Goal: Task Accomplishment & Management: Manage account settings

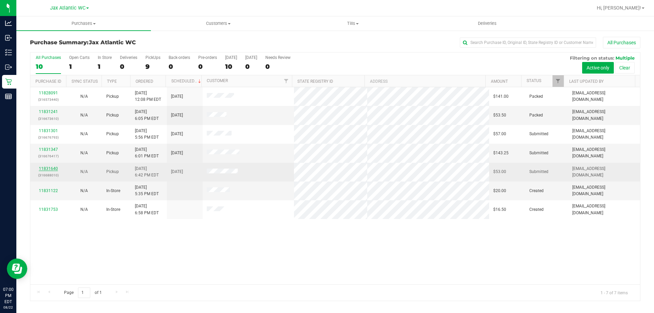
click at [51, 167] on link "11831640" at bounding box center [48, 168] width 19 height 5
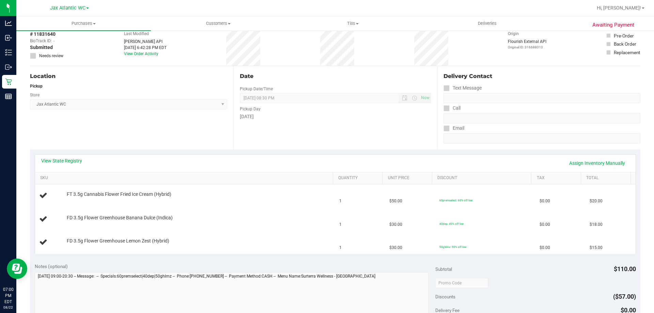
scroll to position [68, 0]
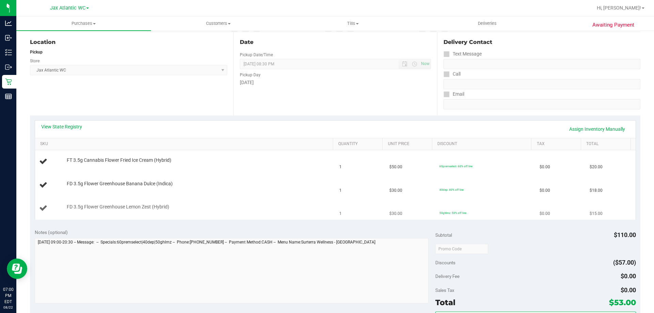
click at [324, 206] on div "FD 3.5g Flower Greenhouse Lemon Zest (Hybrid)" at bounding box center [196, 207] width 266 height 7
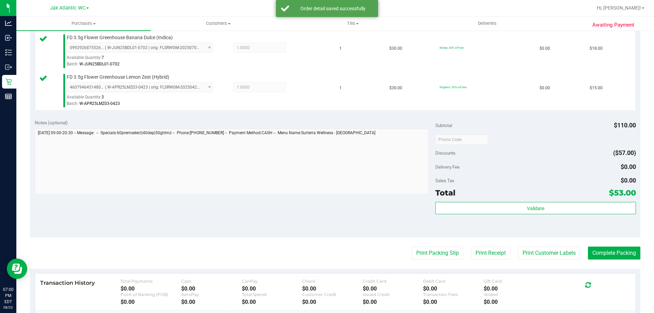
scroll to position [238, 0]
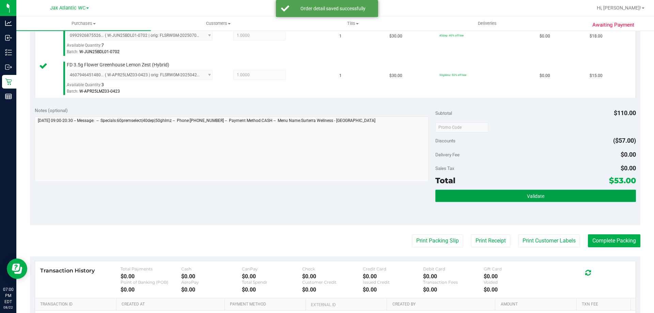
click at [528, 200] on button "Validate" at bounding box center [535, 196] width 200 height 12
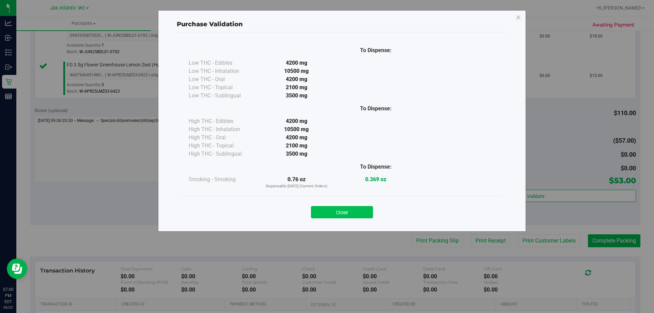
click at [364, 210] on button "Close" at bounding box center [342, 212] width 62 height 12
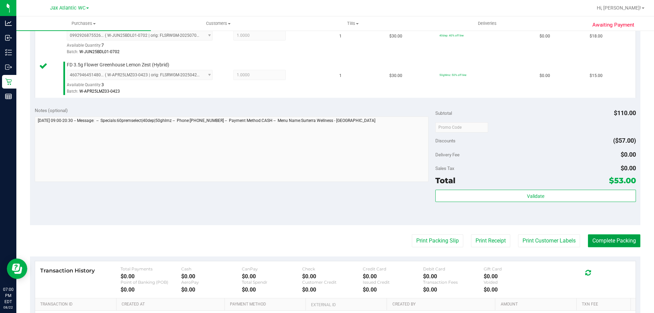
click at [595, 241] on button "Complete Packing" at bounding box center [614, 240] width 52 height 13
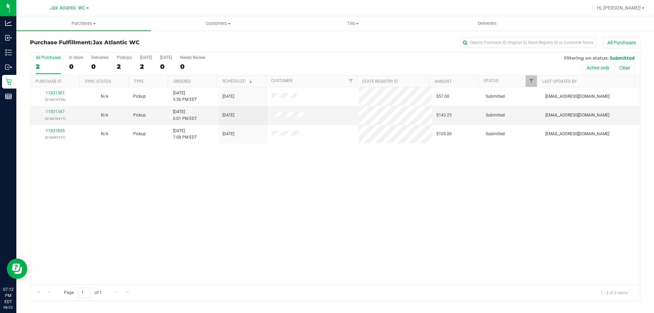
click at [374, 170] on div "11831301 (316676793) N/A Pickup [DATE] 5:56 PM EDT 8/22/2025 $57.00 Submitted […" at bounding box center [335, 185] width 610 height 197
click at [298, 157] on div "11831301 (316676793) N/A Pickup [DATE] 5:56 PM EDT 8/22/2025 $57.00 Submitted […" at bounding box center [335, 185] width 610 height 197
click at [175, 212] on div "11831301 (316676793) N/A Pickup [DATE] 5:56 PM EDT 8/22/2025 $57.00 Submitted […" at bounding box center [335, 185] width 610 height 197
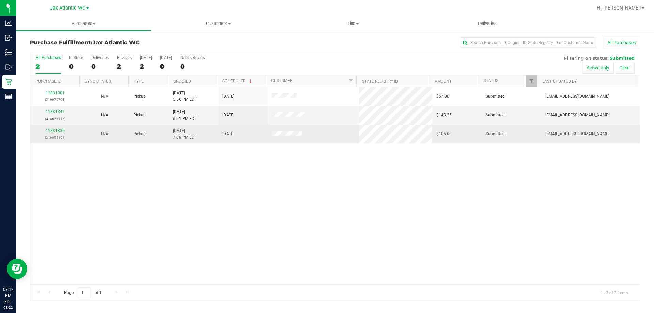
click at [52, 127] on td "11831835 (316695151)" at bounding box center [54, 134] width 49 height 18
click at [53, 129] on link "11831835" at bounding box center [55, 130] width 19 height 5
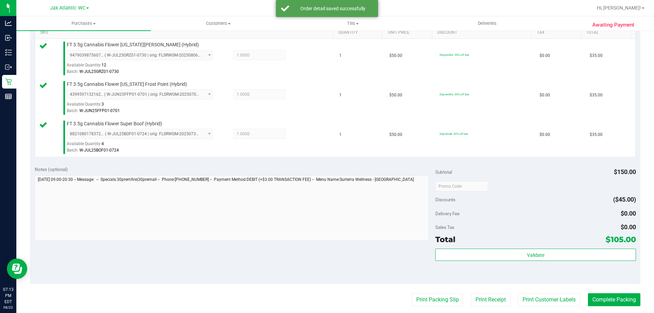
scroll to position [204, 0]
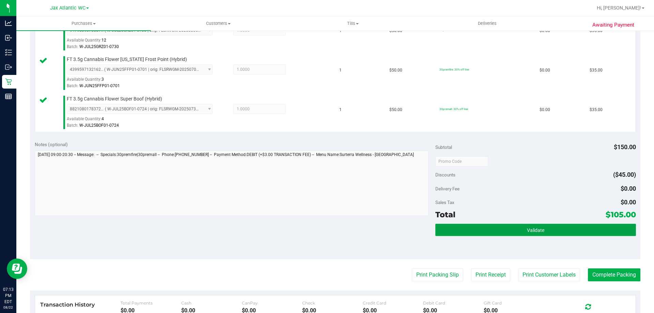
click at [542, 228] on button "Validate" at bounding box center [535, 230] width 200 height 12
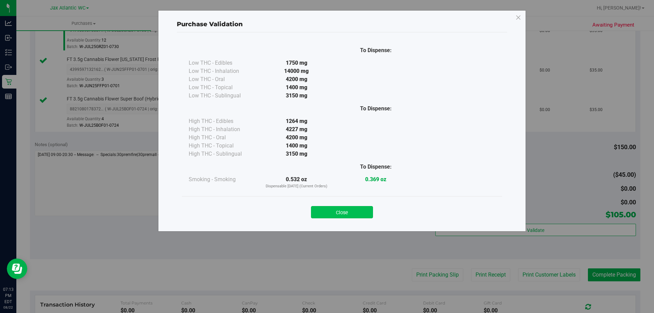
click at [359, 209] on button "Close" at bounding box center [342, 212] width 62 height 12
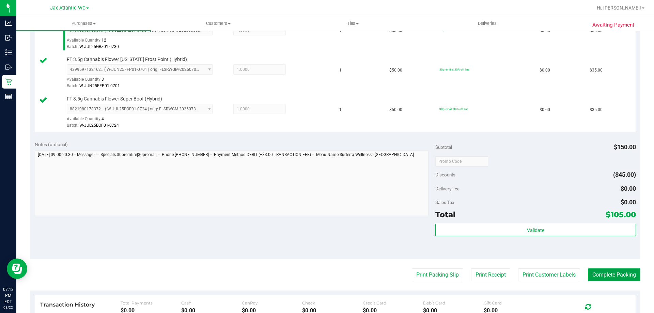
click at [618, 280] on button "Complete Packing" at bounding box center [614, 274] width 52 height 13
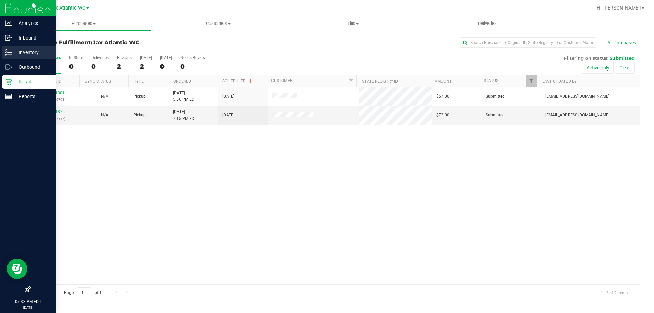
click at [42, 49] on p "Inventory" at bounding box center [32, 52] width 41 height 8
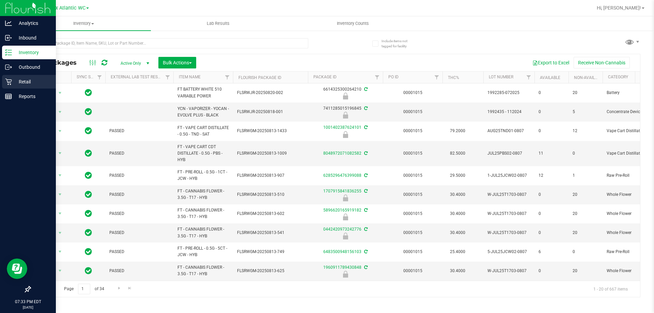
click at [15, 78] on p "Retail" at bounding box center [32, 82] width 41 height 8
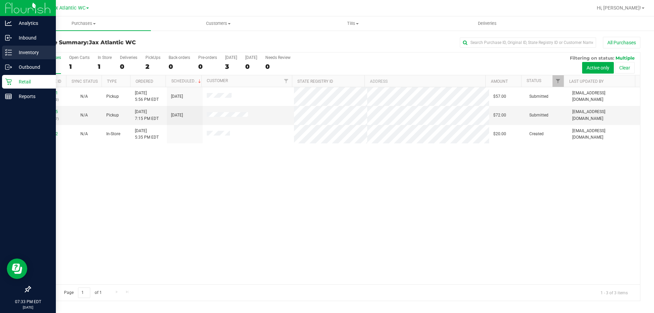
click at [32, 53] on p "Inventory" at bounding box center [32, 52] width 41 height 8
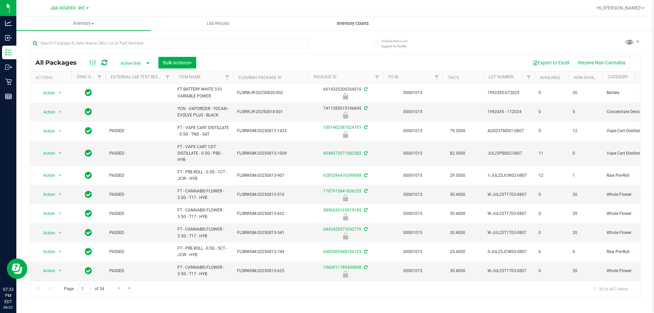
click at [356, 19] on uib-tab-heading "Inventory Counts" at bounding box center [353, 24] width 134 height 14
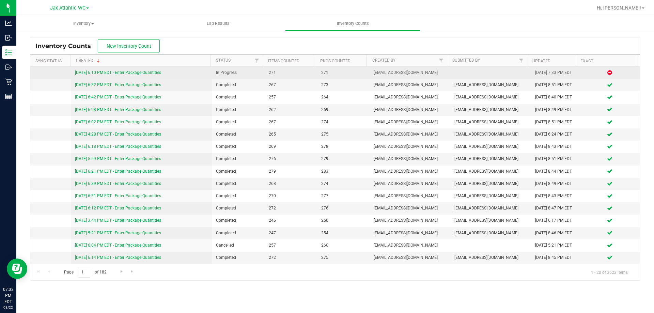
click at [155, 74] on link "[DATE] 6:10 PM EDT - Enter Package Quantities" at bounding box center [118, 72] width 86 height 5
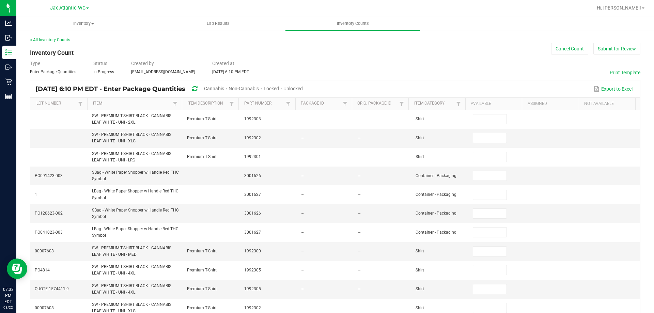
click at [224, 88] on span "Cannabis" at bounding box center [214, 88] width 20 height 5
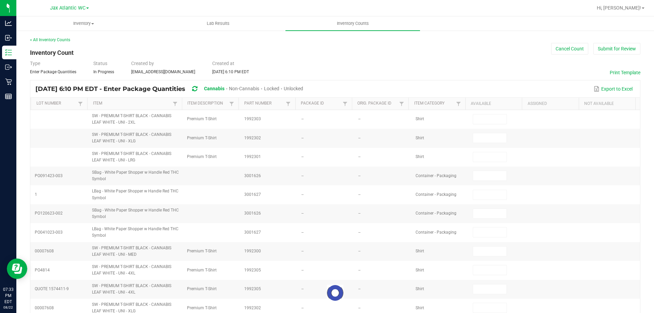
type input "1"
type input "0"
type input "8"
type input "0"
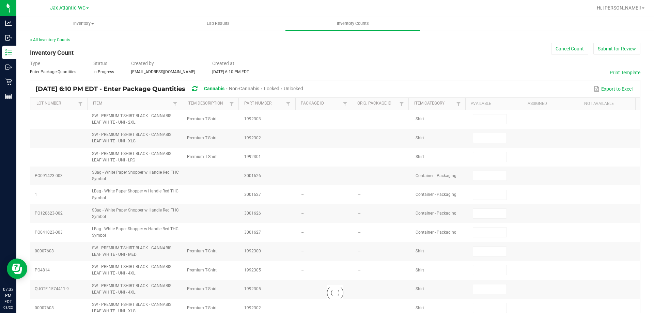
type input "3"
type input "0"
type input "9"
type input "0"
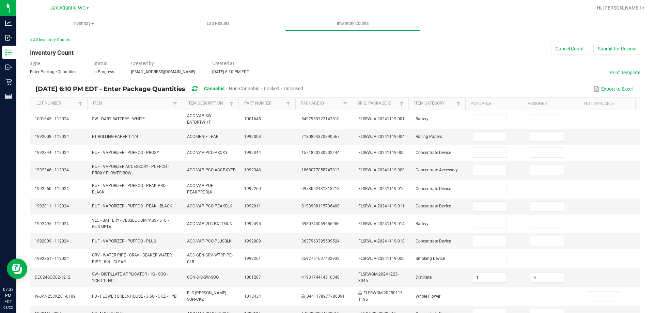
click at [303, 89] on span "Unlocked" at bounding box center [293, 88] width 19 height 5
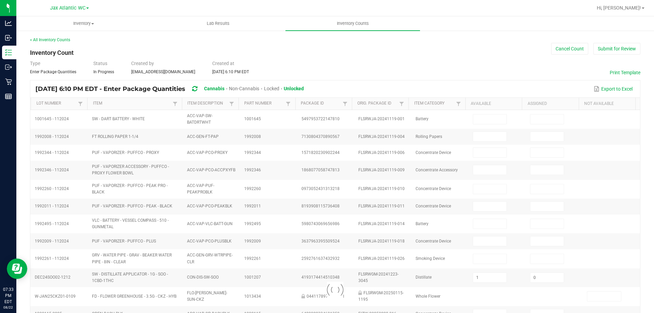
type input "1"
type input "3"
type input "9"
type input "1"
type input "0"
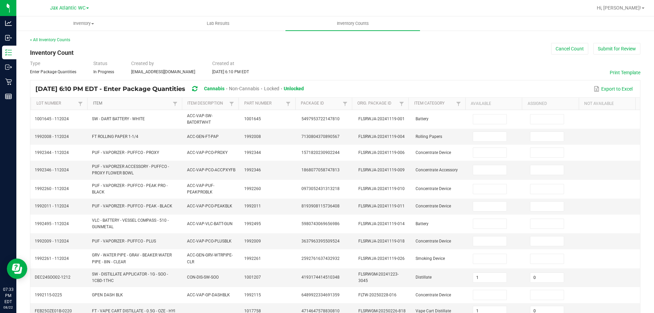
click at [138, 106] on link "Item" at bounding box center [132, 103] width 78 height 5
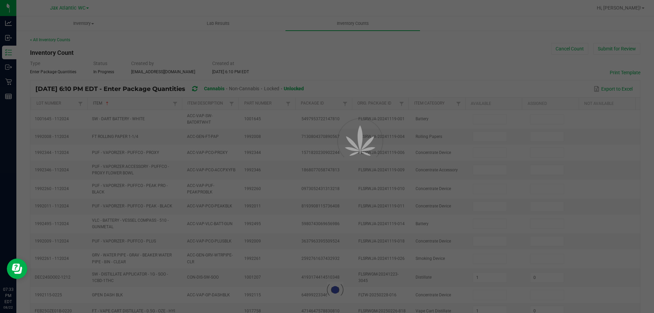
type input "8"
type input "12"
type input "5"
type input "19"
type input "5"
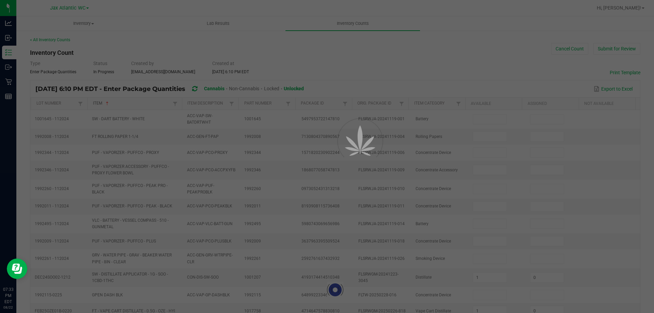
type input "1"
type input "15"
type input "19"
type input "8"
type input "7"
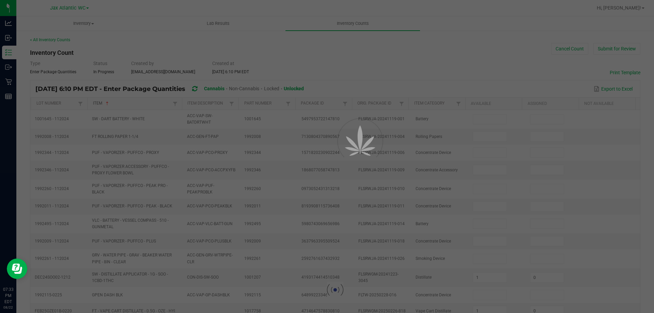
type input "14"
type input "5"
type input "0"
type input "18"
type input "0"
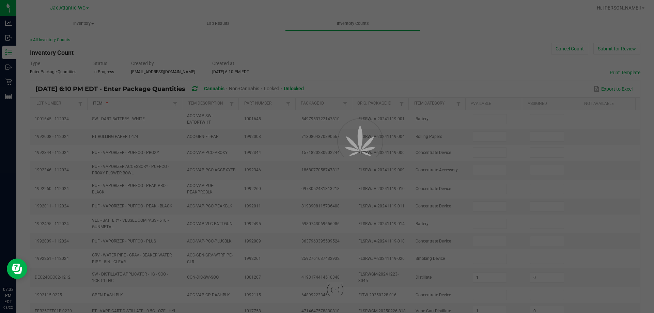
type input "0"
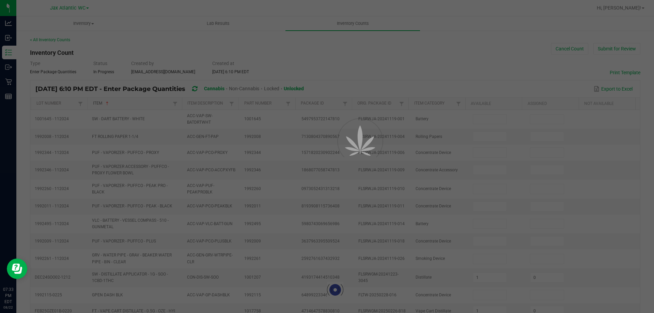
type input "0"
type input "10"
type input "0"
type input "14"
type input "17"
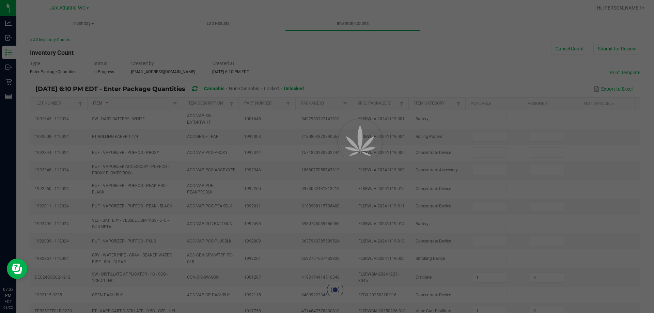
type input "1"
type input "5"
type input "0"
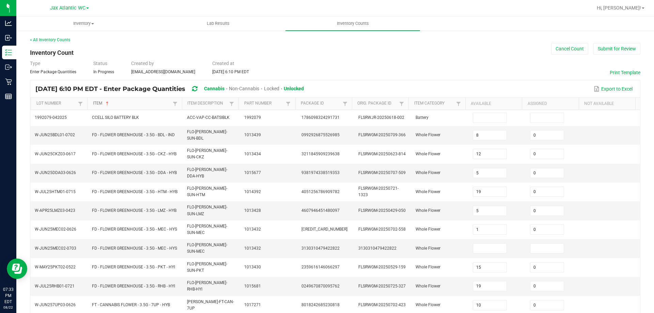
click at [138, 106] on link "Item" at bounding box center [132, 103] width 78 height 5
type input "34"
type input "26"
type input "32"
type input "16"
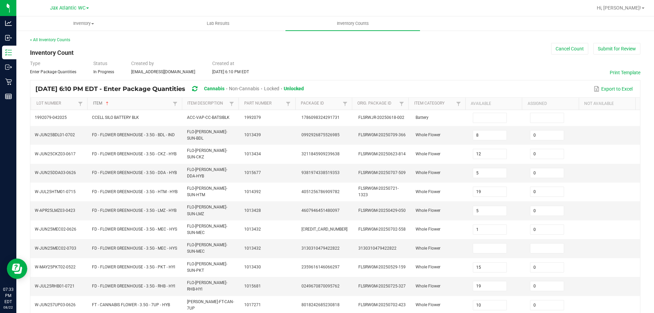
type input "16"
type input "34"
type input "32"
type input "30"
type input "37"
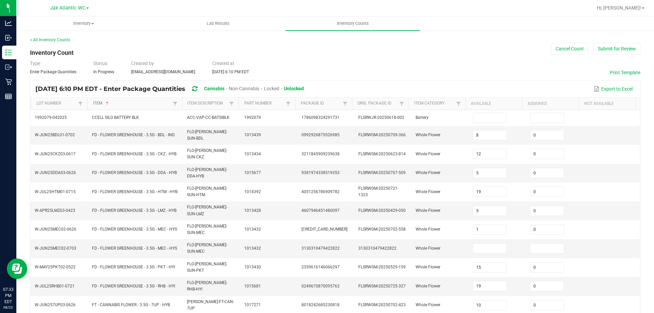
type input "9"
type input "16"
type input "1"
type input "0"
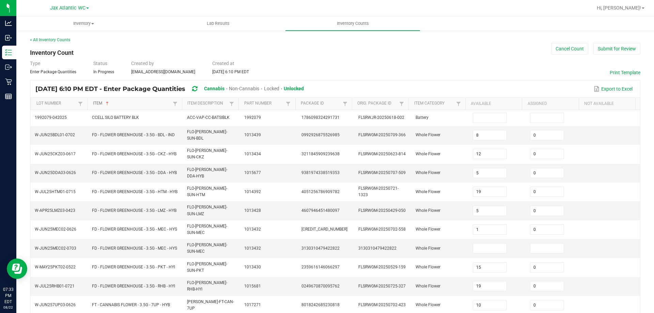
type input "17"
type input "16"
type input "3"
type input "15"
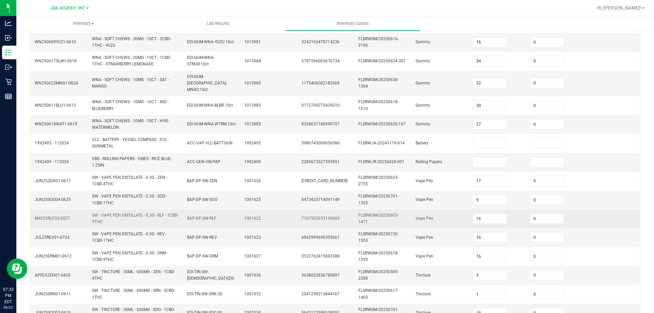
scroll to position [199, 0]
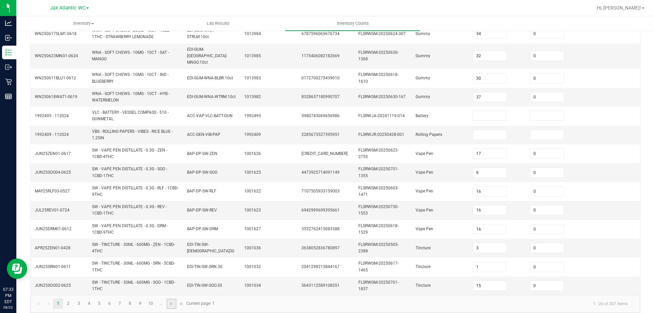
click at [171, 302] on link at bounding box center [172, 304] width 10 height 10
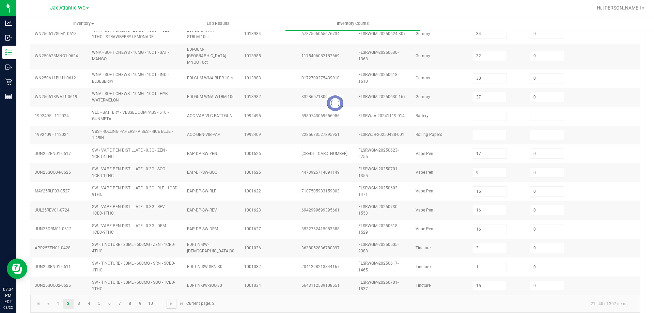
type input "6"
type input "9"
type input "11"
type input "10"
type input "7"
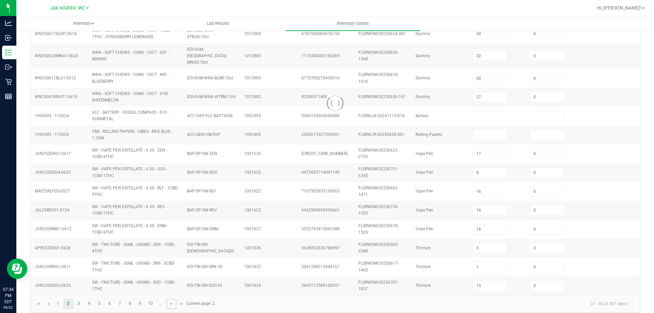
type input "1"
type input "6"
type input "5"
type input "4"
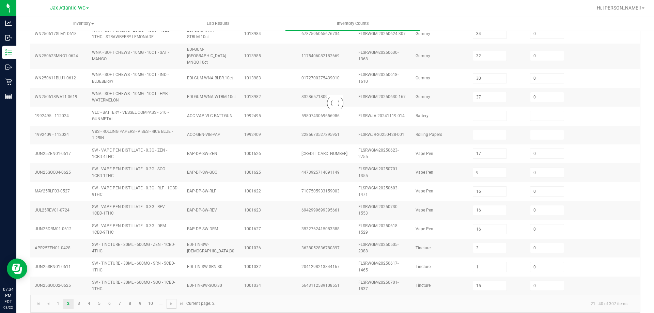
type input "15"
type input "20"
type input "2"
type input "0"
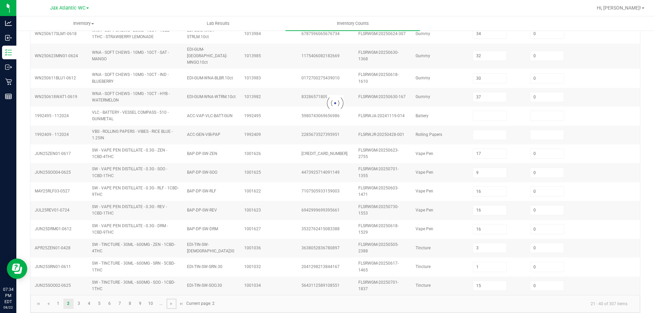
type input "3"
type input "0"
type input "4"
type input "19"
type input "12"
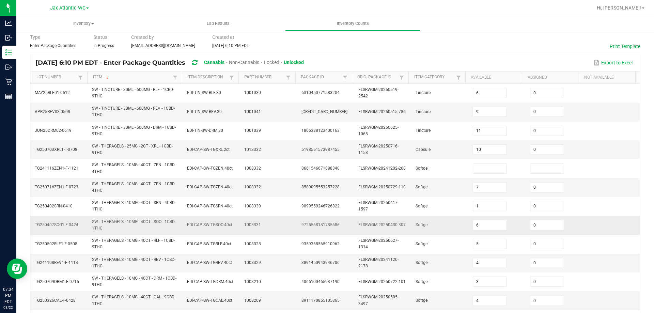
scroll to position [20, 0]
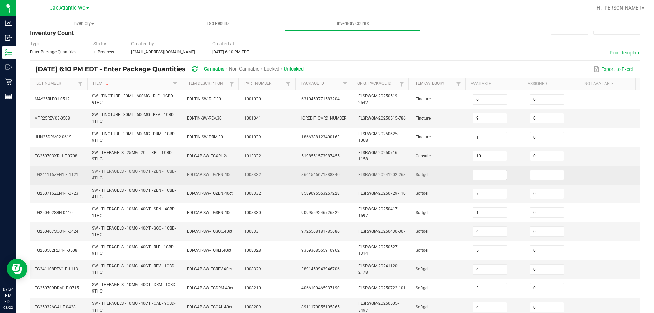
click at [492, 176] on input at bounding box center [490, 175] width 34 height 10
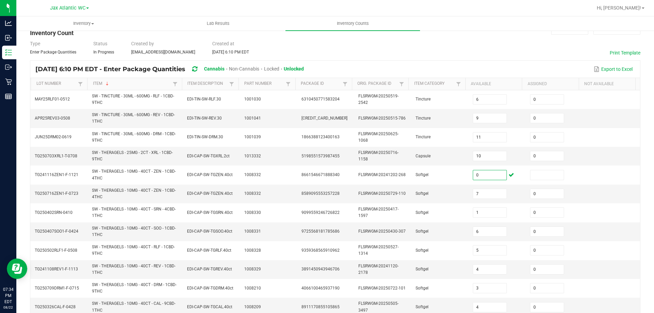
type input "0"
click at [644, 180] on div "< All Inventory Counts Inventory Count Cancel Count Submit for Review Type Ente…" at bounding box center [335, 248] width 638 height 476
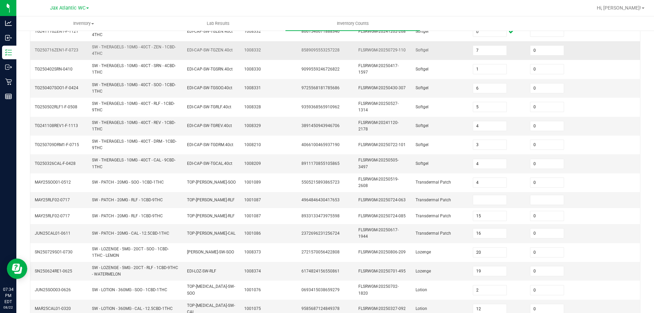
scroll to position [190, 0]
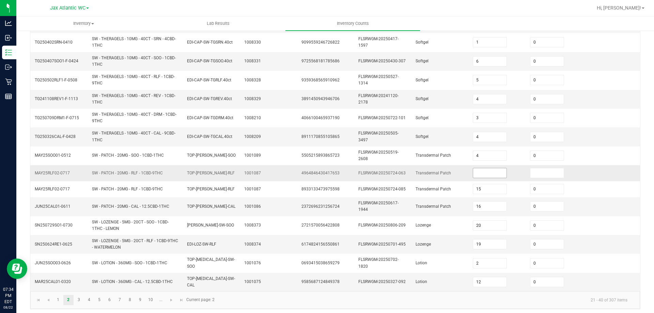
click at [477, 172] on input at bounding box center [490, 173] width 34 height 10
type input "0"
click at [641, 162] on div "< All Inventory Counts Inventory Count Cancel Count Submit for Review Type Ente…" at bounding box center [335, 78] width 638 height 476
click at [170, 297] on span "Go to the next page" at bounding box center [171, 299] width 5 height 5
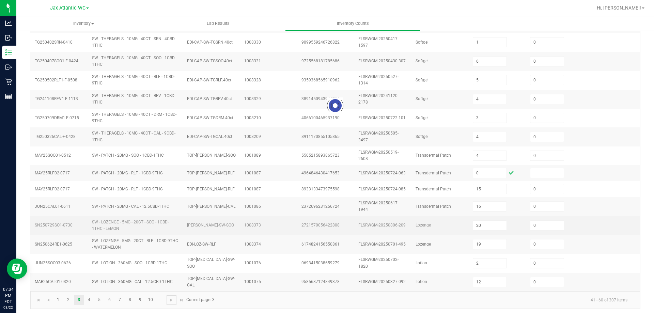
type input "4"
type input "3"
type input "8"
type input "1"
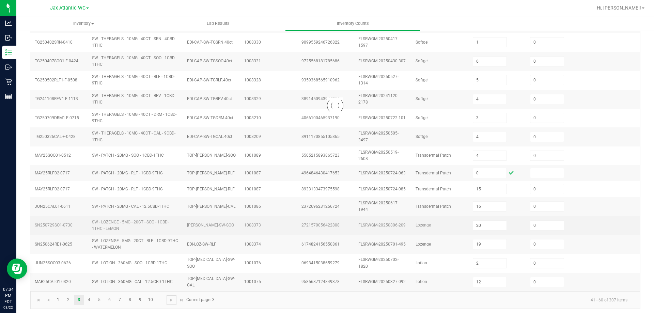
type input "9"
type input "13"
type input "10"
type input "0"
type input "10"
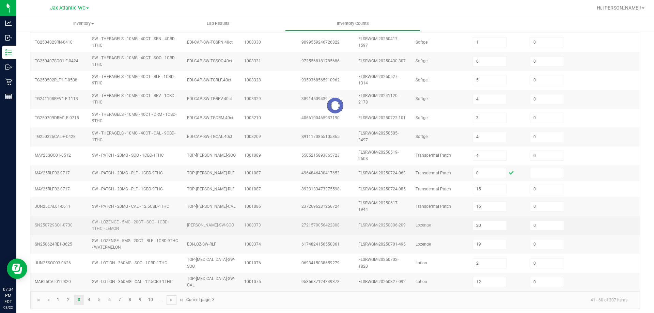
type input "6"
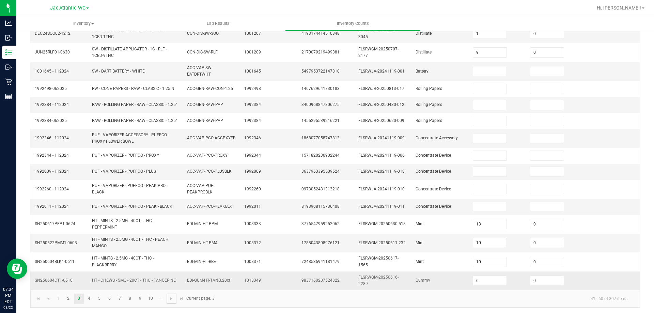
scroll to position [179, 0]
click at [172, 296] on span "Go to the next page" at bounding box center [171, 296] width 5 height 5
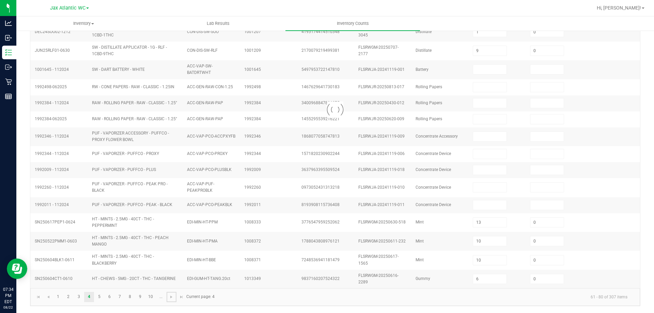
type input "4"
type input "20"
type input "38"
type input "23"
type input "45"
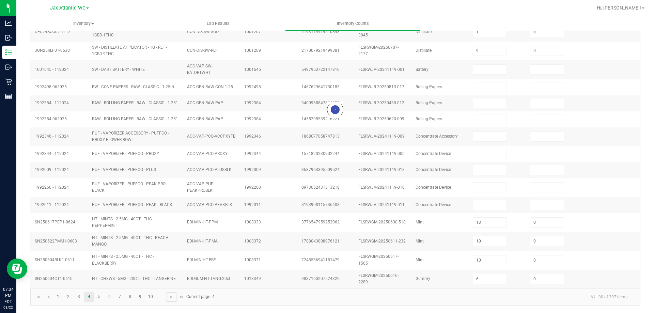
type input "2"
type input "8"
type input "0"
type input "4"
type input "0"
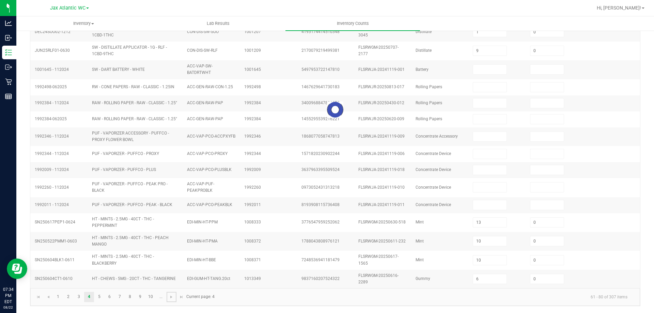
type input "7"
type input "5"
type input "0"
type input "6"
type input "0"
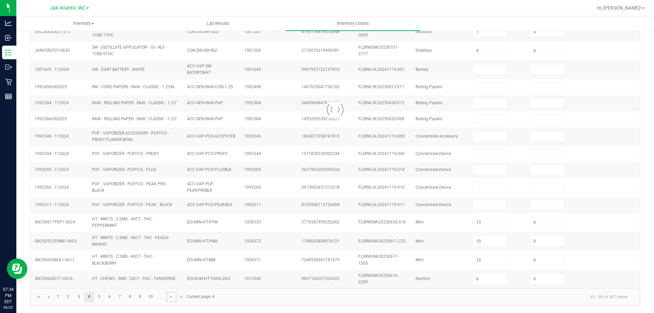
type input "5"
type input "3"
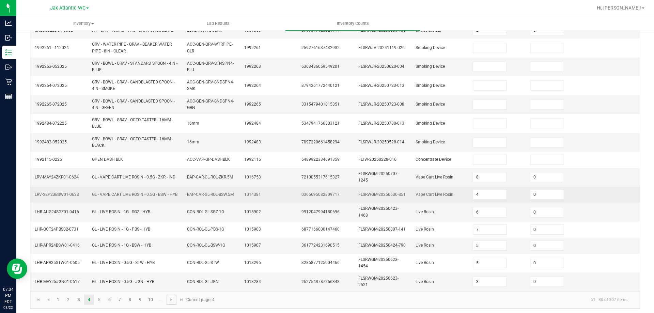
scroll to position [184, 0]
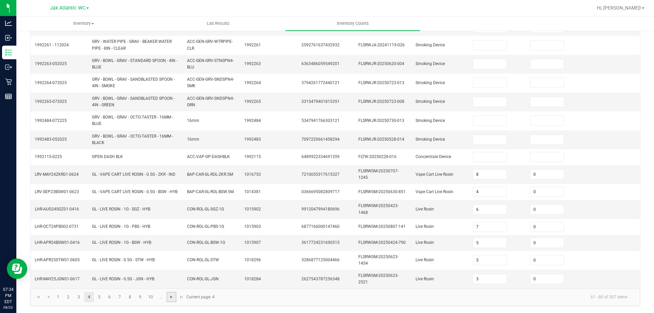
click at [171, 299] on span "Go to the next page" at bounding box center [171, 296] width 5 height 5
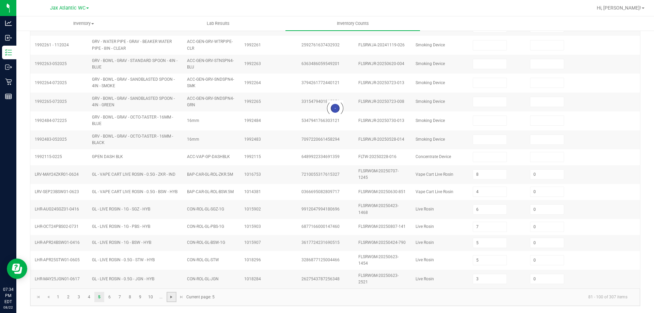
type input "7"
type input "5"
type input "6"
type input "8"
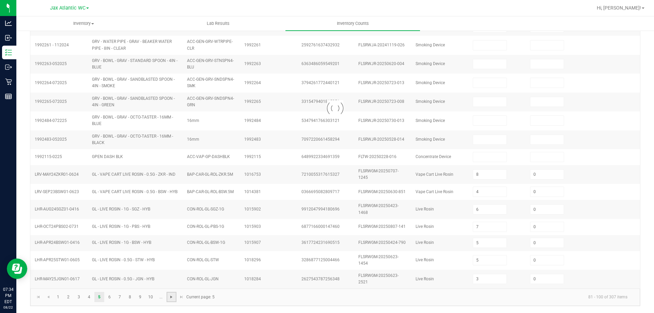
type input "13"
type input "18"
type input "3"
type input "1"
type input "11"
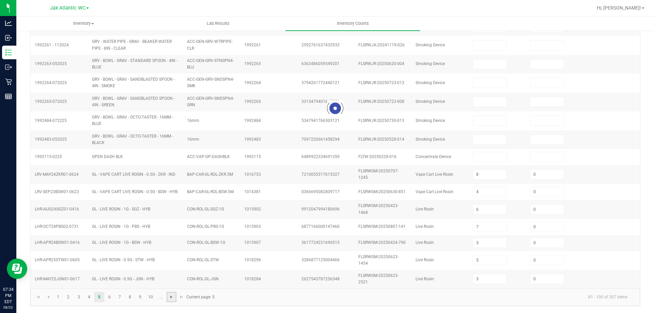
type input "2"
type input "9"
type input "0"
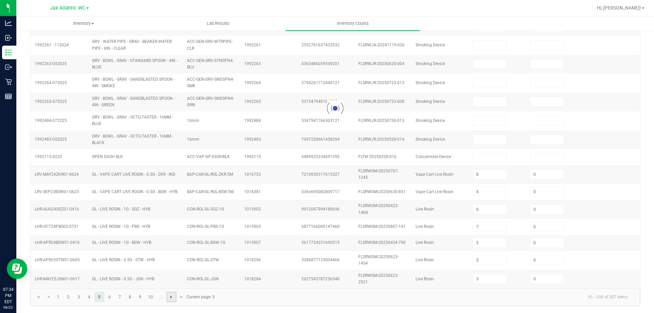
type input "2"
type input "0"
type input "13"
type input "0"
type input "8"
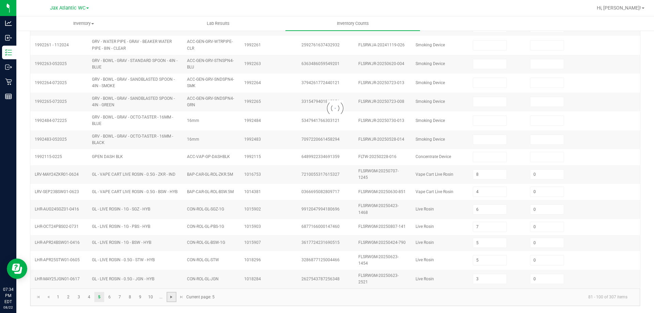
type input "6"
type input "11"
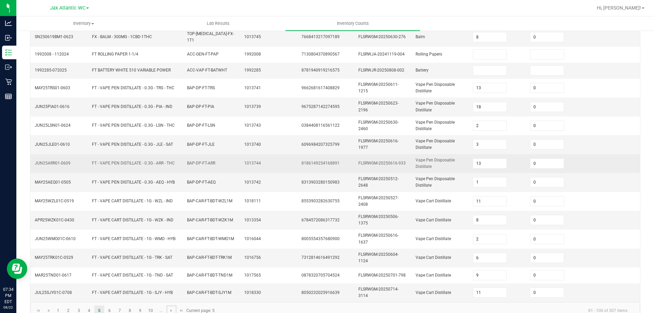
scroll to position [179, 0]
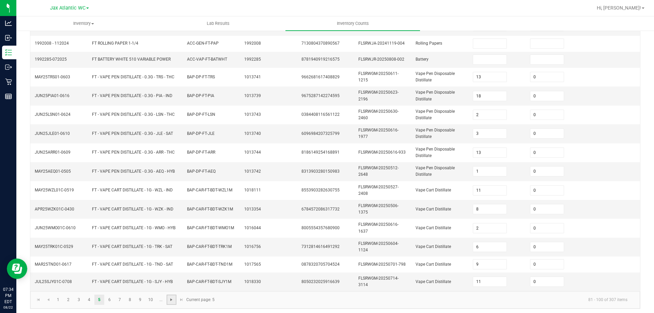
click at [169, 297] on span "Go to the next page" at bounding box center [171, 299] width 5 height 5
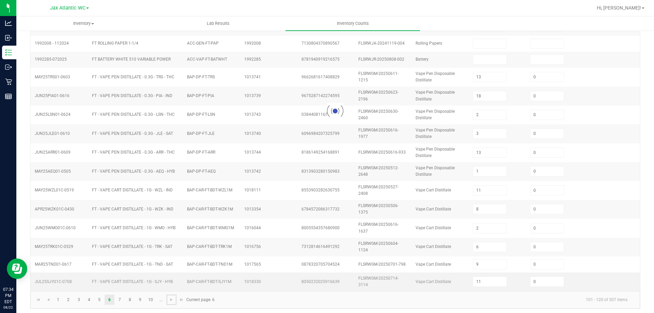
type input "10"
type input "8"
type input "12"
type input "4"
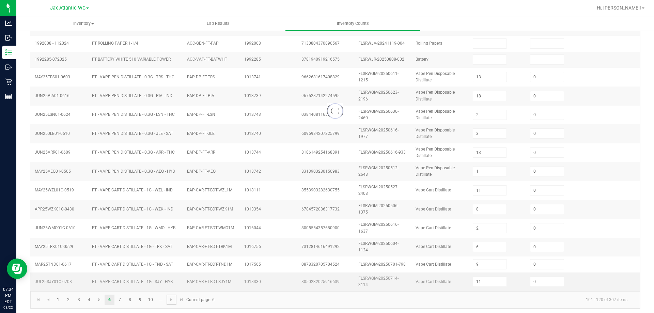
type input "4"
type input "1"
type input "3"
type input "7"
type input "14"
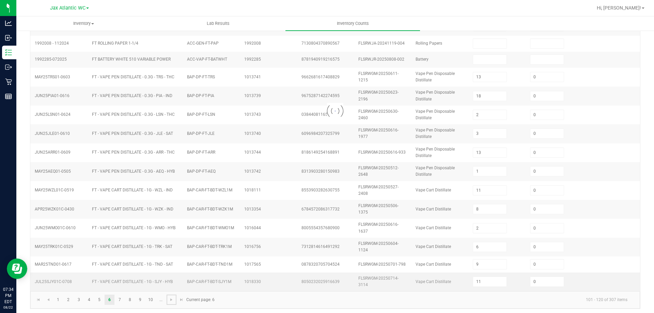
type input "9"
type input "11"
type input "4"
type input "11"
type input "0"
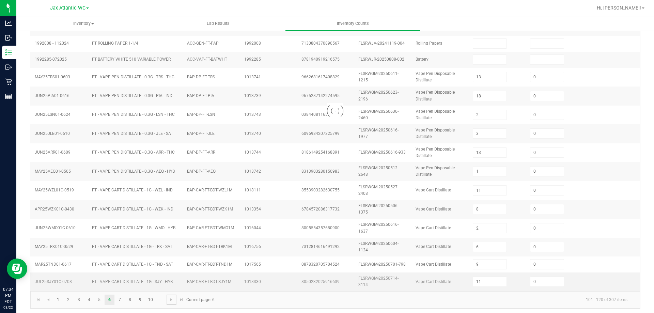
type input "0"
type input "8"
type input "6"
type input "9"
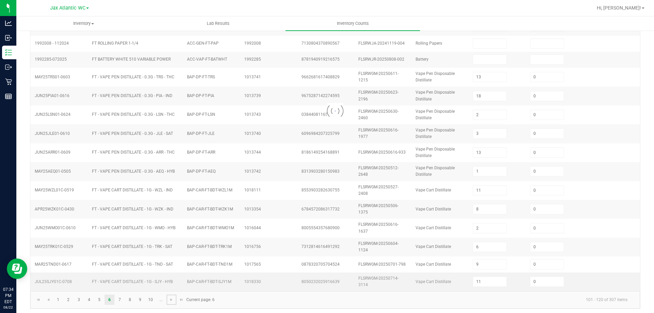
type input "11"
type input "6"
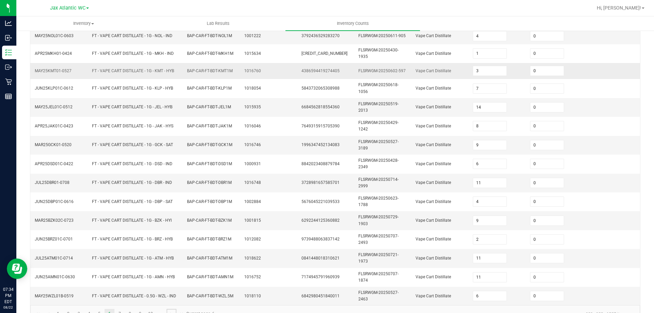
scroll to position [187, 0]
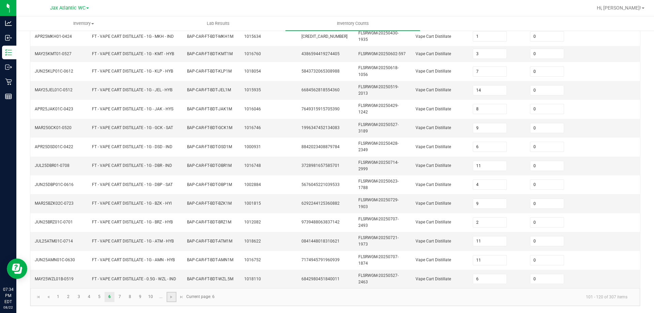
click at [175, 296] on link at bounding box center [172, 297] width 10 height 10
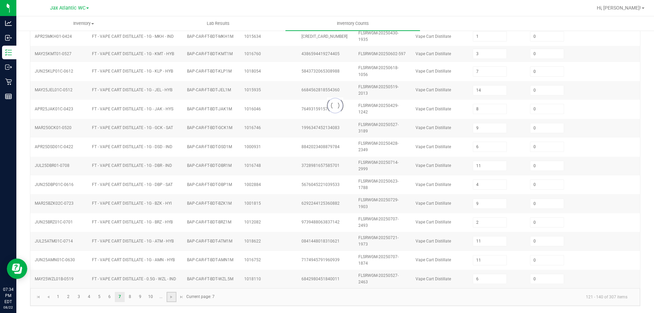
type input "7"
type input "1"
type input "10"
type input "8"
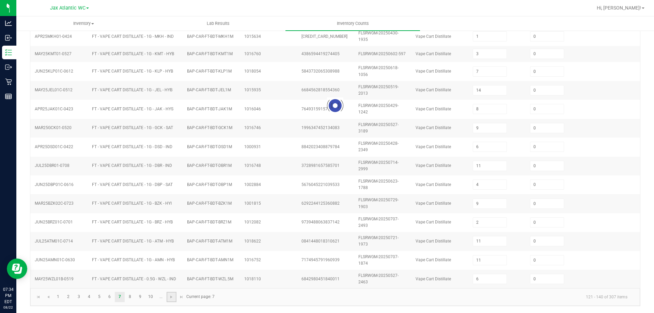
type input "12"
type input "2"
type input "1"
type input "11"
type input "10"
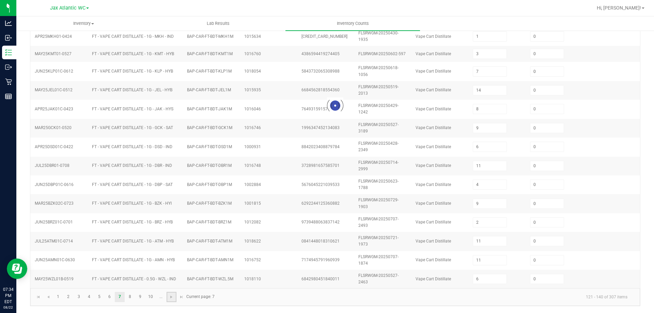
type input "10"
type input "3"
type input "5"
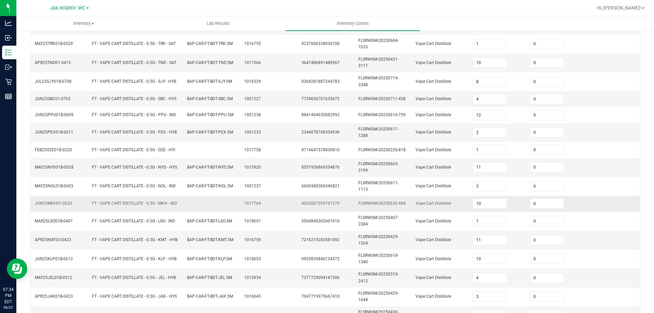
scroll to position [184, 0]
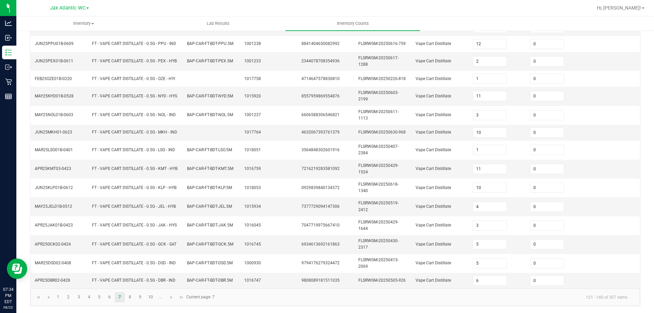
click at [173, 303] on kendo-pager "1 2 3 4 5 6 7 8 9 10 ... 121 - 140 of 307 items Current page: 7" at bounding box center [335, 297] width 610 height 17
click at [171, 300] on link at bounding box center [172, 297] width 10 height 10
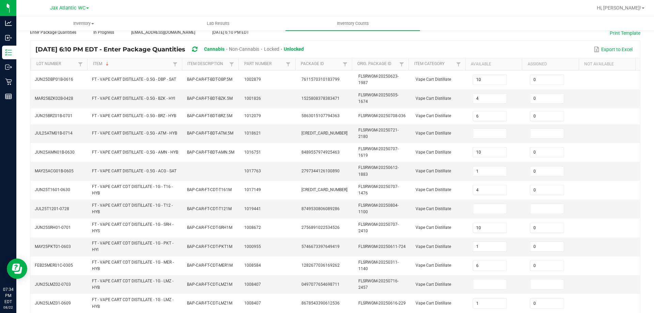
scroll to position [14, 0]
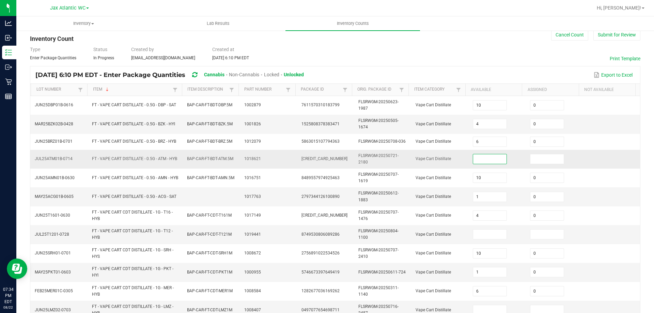
click at [477, 161] on input at bounding box center [490, 159] width 34 height 10
click at [480, 236] on input at bounding box center [490, 235] width 34 height 10
click at [606, 225] on td at bounding box center [611, 234] width 57 height 19
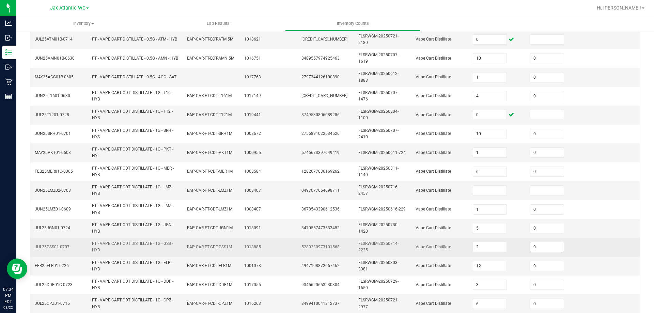
scroll to position [150, 0]
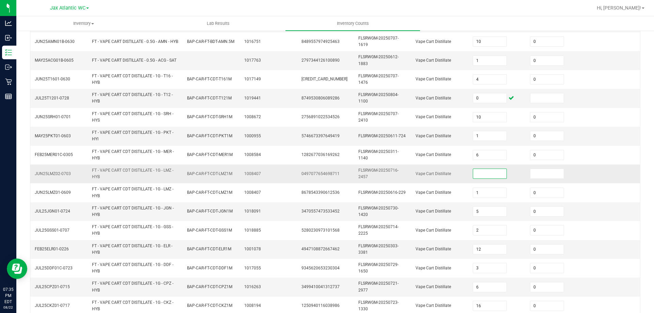
click at [478, 174] on input at bounding box center [490, 174] width 34 height 10
click at [590, 179] on td at bounding box center [611, 174] width 57 height 19
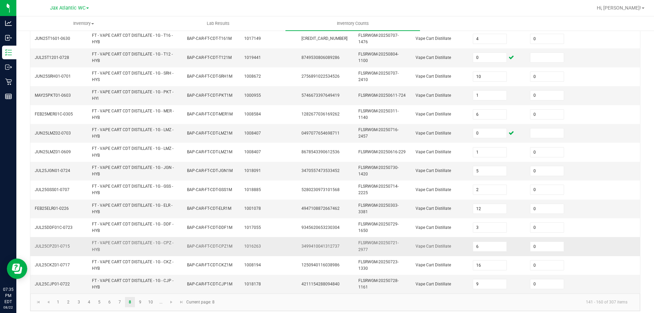
scroll to position [196, 0]
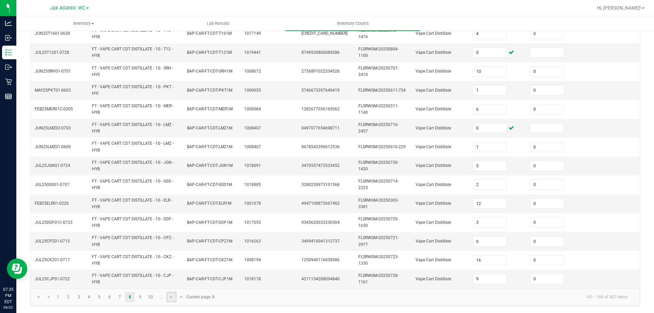
click at [167, 298] on link at bounding box center [172, 297] width 10 height 10
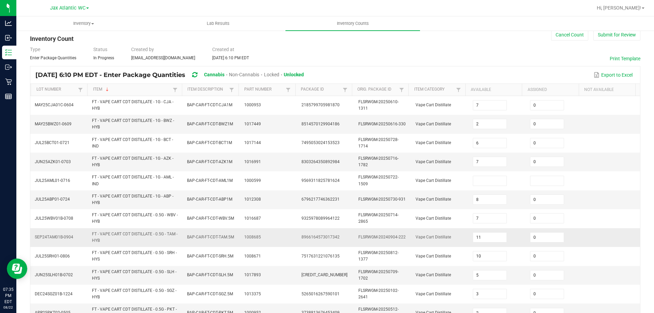
scroll to position [0, 0]
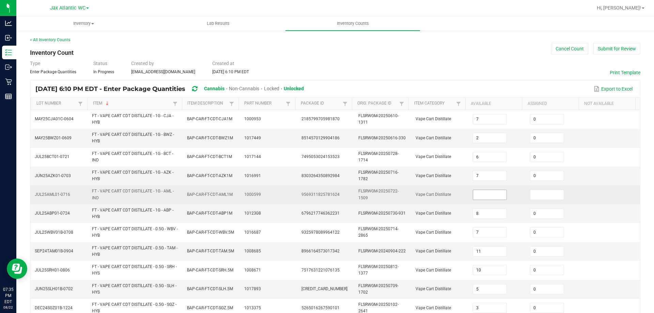
click at [479, 194] on input at bounding box center [490, 195] width 34 height 10
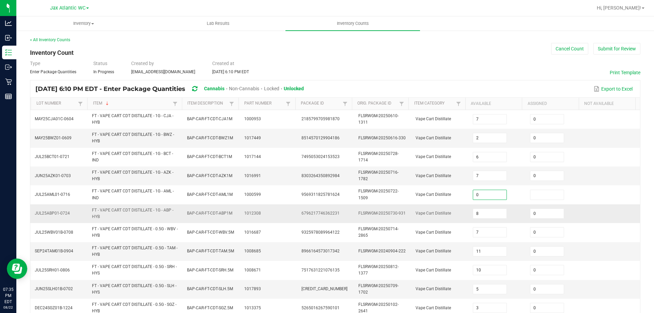
click at [613, 207] on td at bounding box center [611, 213] width 57 height 19
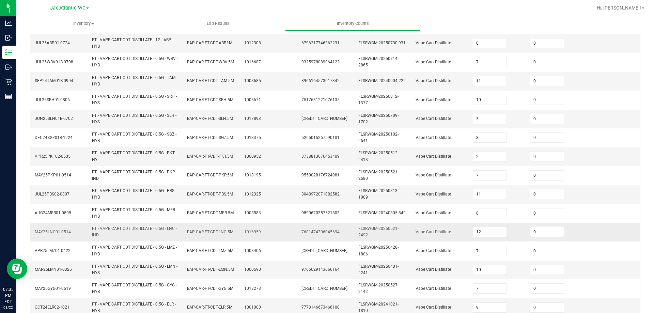
scroll to position [199, 0]
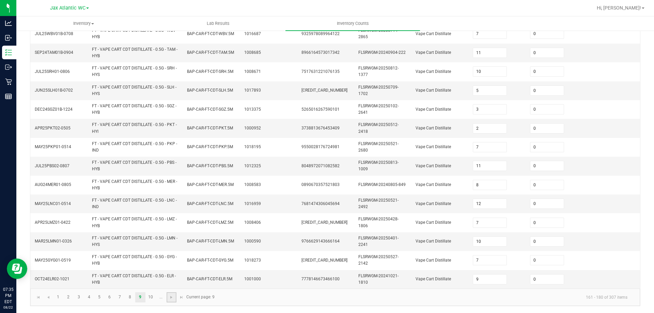
click at [168, 297] on link at bounding box center [172, 297] width 10 height 10
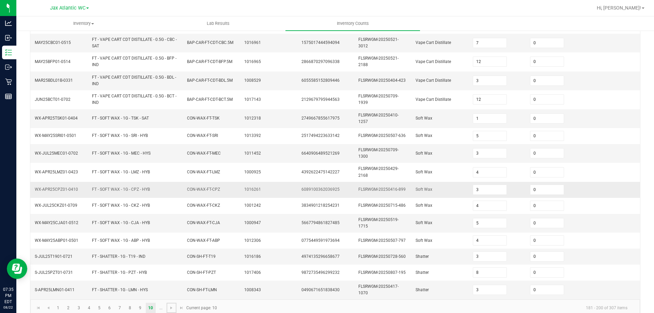
scroll to position [182, 0]
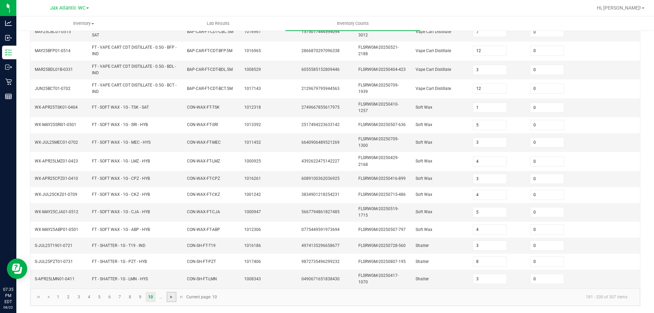
click at [170, 296] on span "Go to the next page" at bounding box center [171, 296] width 5 height 5
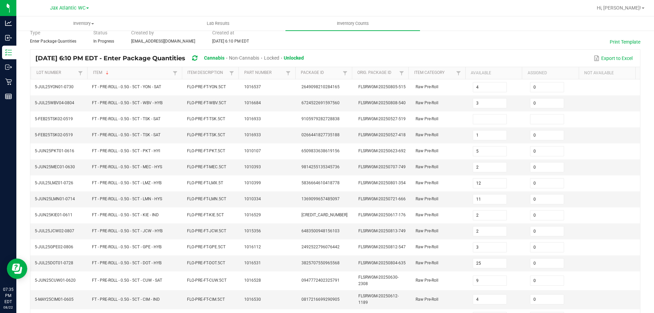
scroll to position [17, 0]
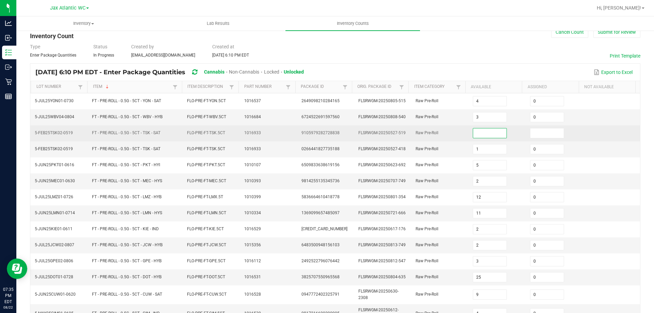
click at [485, 135] on input at bounding box center [490, 133] width 34 height 10
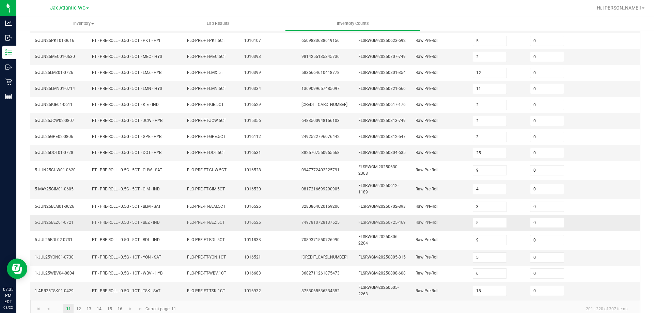
scroll to position [153, 0]
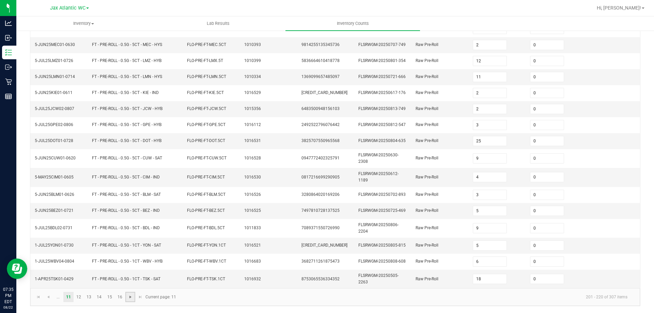
click at [128, 297] on span "Go to the next page" at bounding box center [130, 296] width 5 height 5
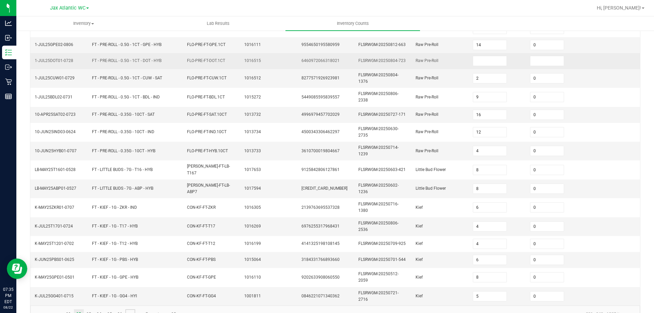
scroll to position [17, 0]
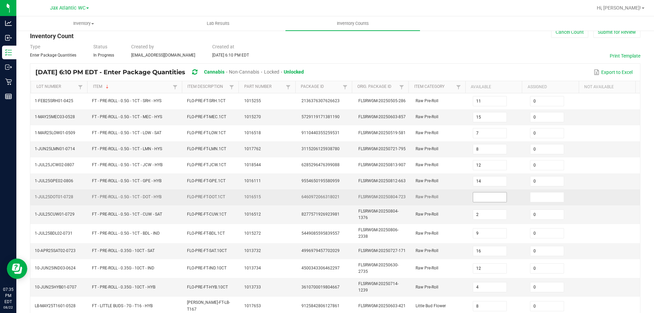
click at [475, 197] on input at bounding box center [490, 198] width 34 height 10
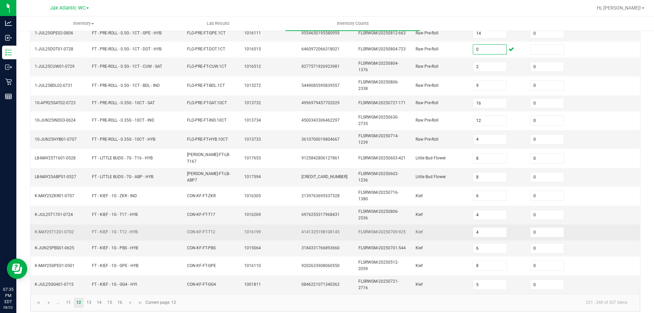
scroll to position [167, 0]
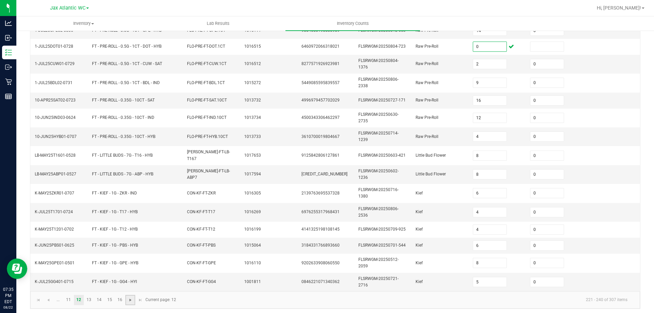
click at [131, 297] on span "Go to the next page" at bounding box center [130, 299] width 5 height 5
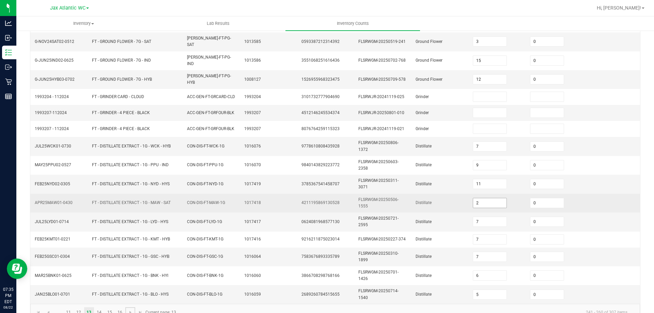
scroll to position [170, 0]
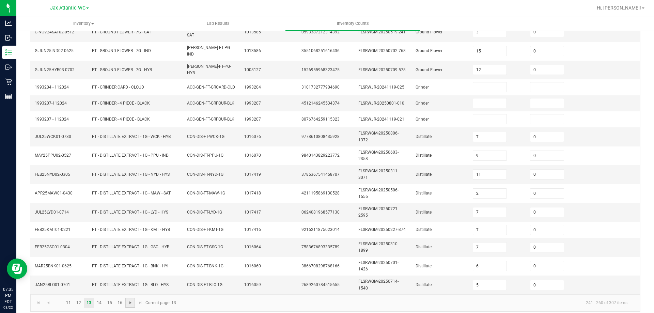
click at [130, 300] on span "Go to the next page" at bounding box center [130, 302] width 5 height 5
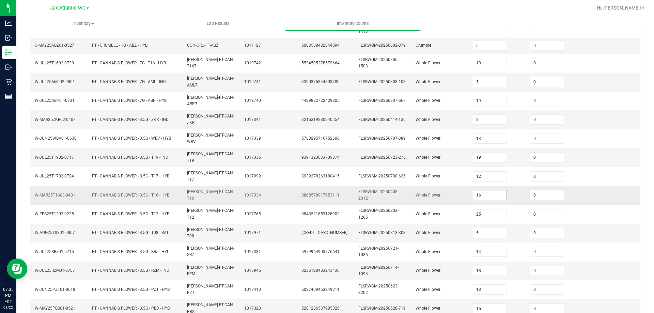
scroll to position [167, 0]
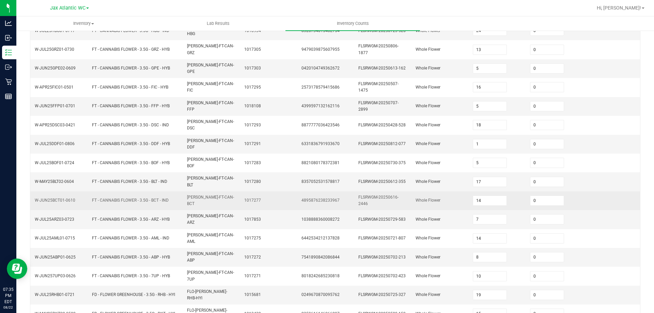
scroll to position [153, 0]
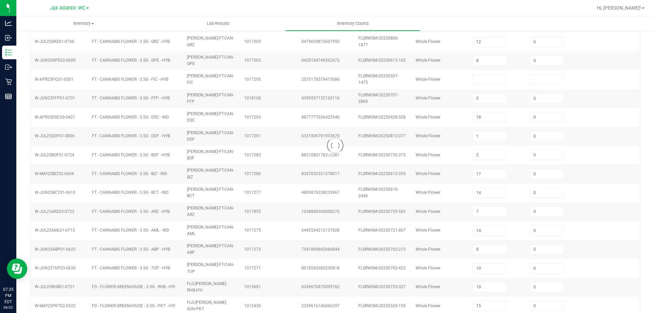
scroll to position [0, 0]
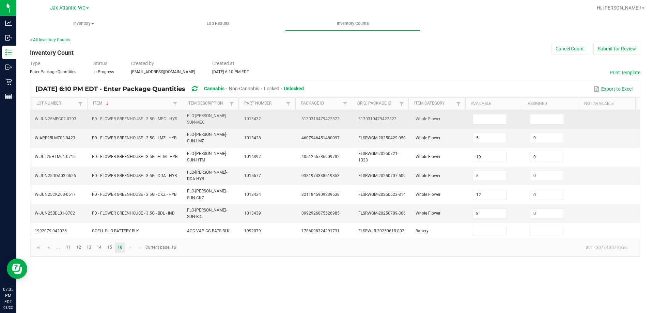
click at [484, 123] on td at bounding box center [497, 119] width 57 height 19
click at [482, 117] on input at bounding box center [490, 119] width 34 height 10
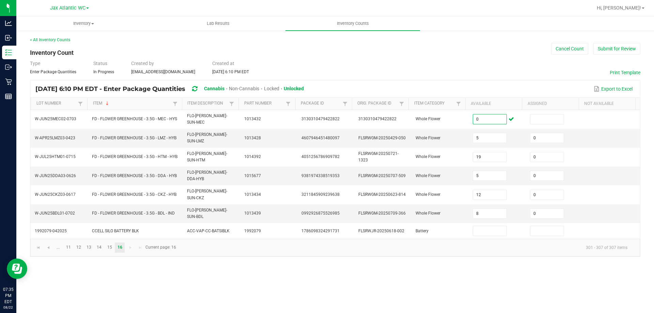
click at [129, 243] on kendo-pager-next-buttons at bounding box center [135, 248] width 20 height 10
click at [621, 45] on button "Submit for Review" at bounding box center [617, 49] width 47 height 12
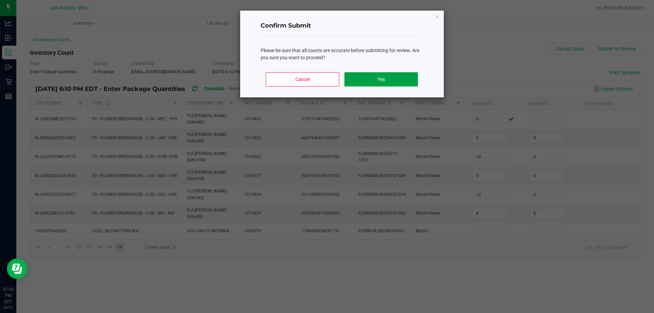
click at [392, 76] on button "Yes" at bounding box center [380, 79] width 73 height 14
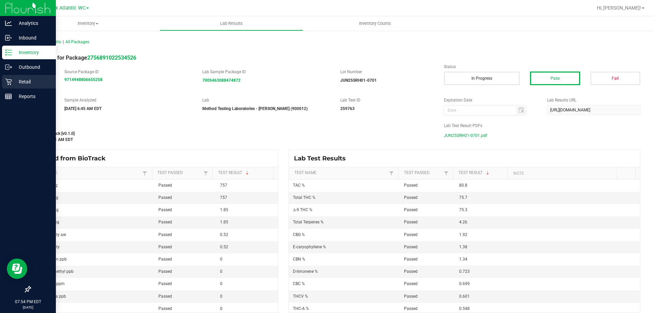
click at [35, 81] on p "Retail" at bounding box center [32, 82] width 41 height 8
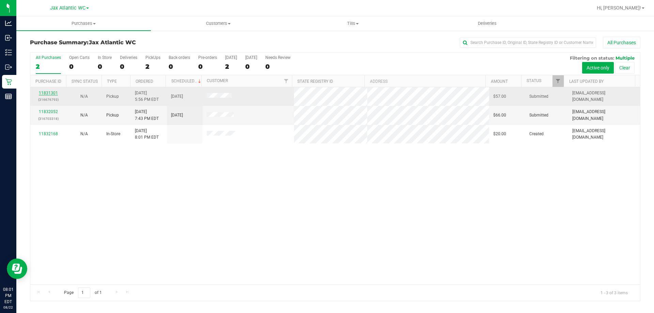
click at [49, 93] on link "11831301" at bounding box center [48, 93] width 19 height 5
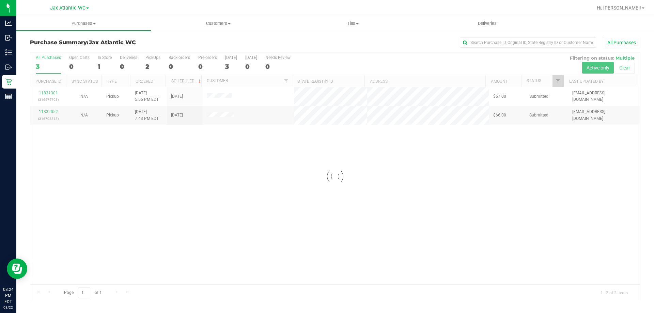
click at [50, 112] on div at bounding box center [335, 176] width 610 height 248
click at [49, 111] on link "11832052" at bounding box center [48, 111] width 19 height 5
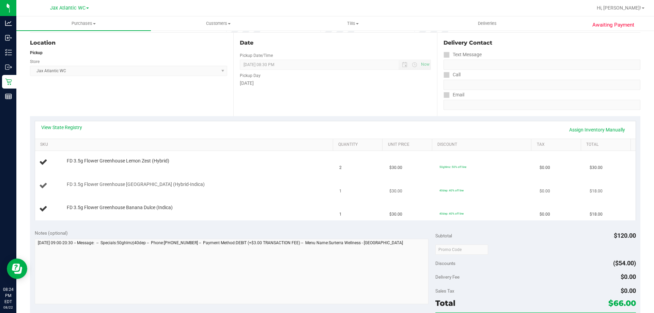
scroll to position [68, 0]
click at [281, 200] on td "FD 3.5g Flower Greenhouse Banana Dulce (Indica)" at bounding box center [185, 208] width 301 height 23
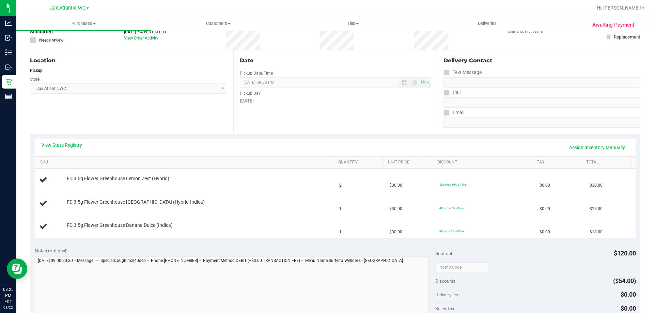
scroll to position [34, 0]
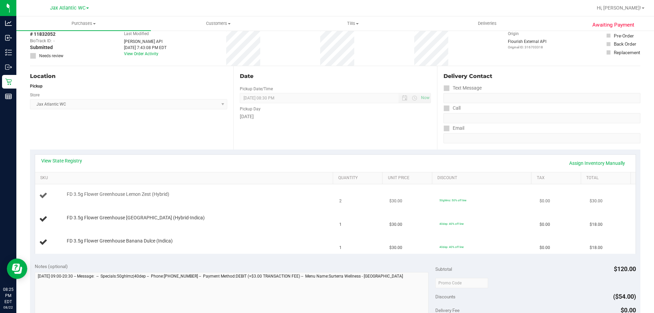
click at [258, 202] on td "FD 3.5g Flower Greenhouse Lemon Zest (Hybrid)" at bounding box center [185, 195] width 301 height 23
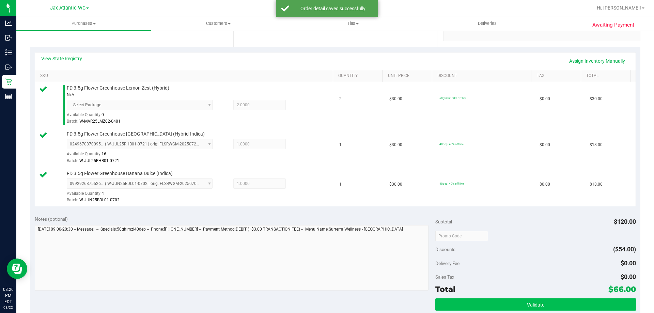
scroll to position [329, 0]
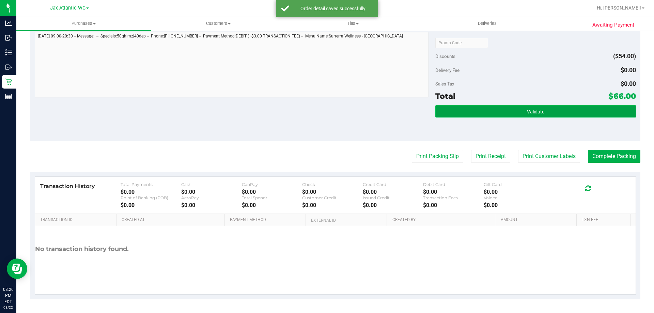
drag, startPoint x: 494, startPoint y: 112, endPoint x: 497, endPoint y: 113, distance: 3.8
click at [494, 112] on button "Validate" at bounding box center [535, 111] width 200 height 12
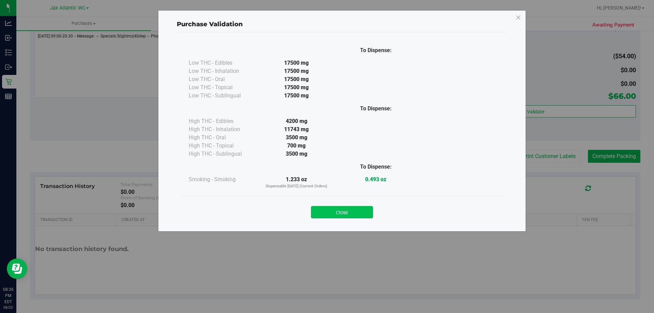
click at [346, 214] on button "Close" at bounding box center [342, 212] width 62 height 12
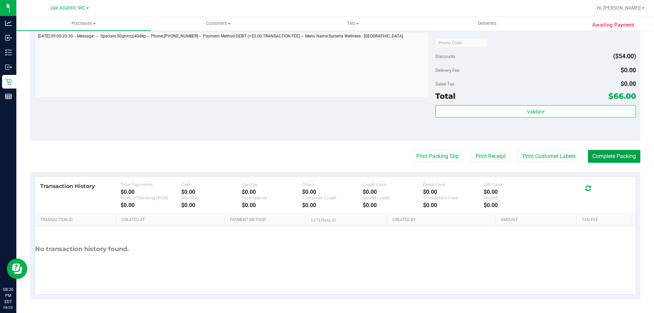
click at [618, 156] on button "Complete Packing" at bounding box center [614, 156] width 52 height 13
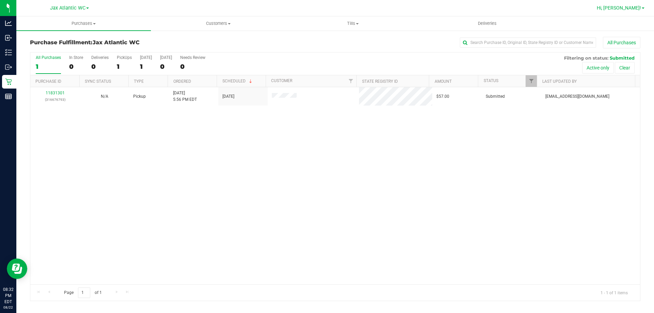
click at [636, 7] on span "Hi, [PERSON_NAME]!" at bounding box center [619, 7] width 44 height 5
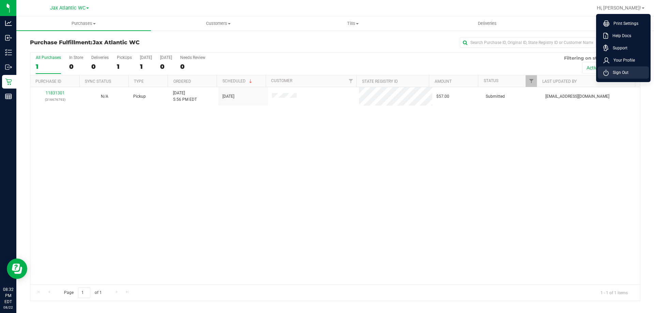
click at [629, 74] on li "Sign Out" at bounding box center [623, 72] width 51 height 12
